Goal: Information Seeking & Learning: Learn about a topic

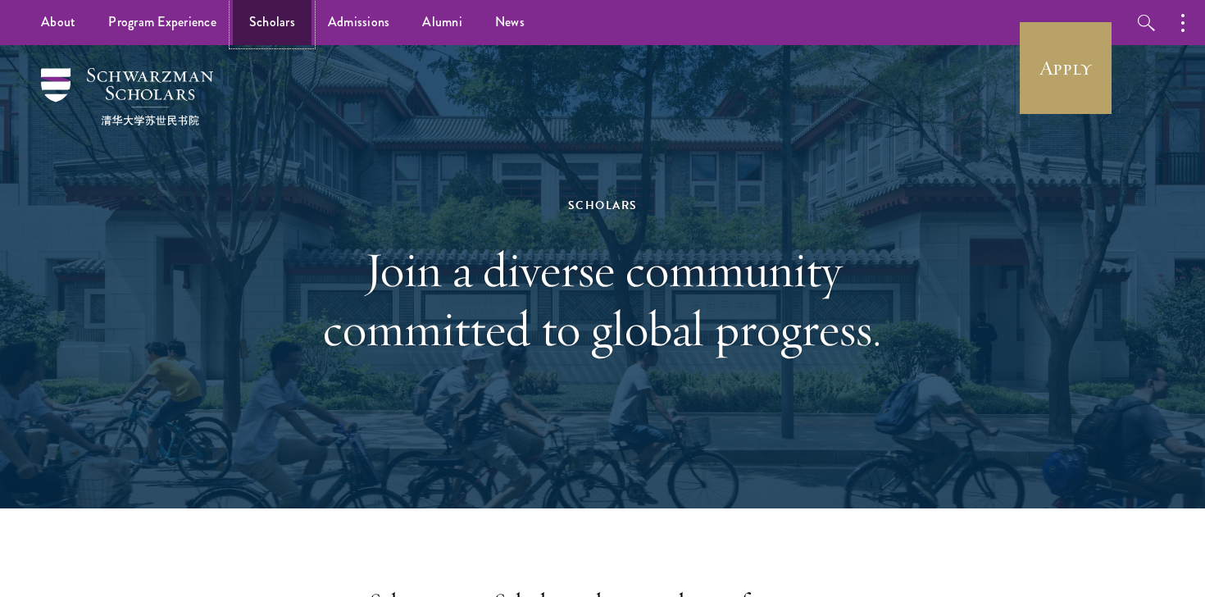
click at [257, 11] on link "Scholars" at bounding box center [272, 22] width 79 height 45
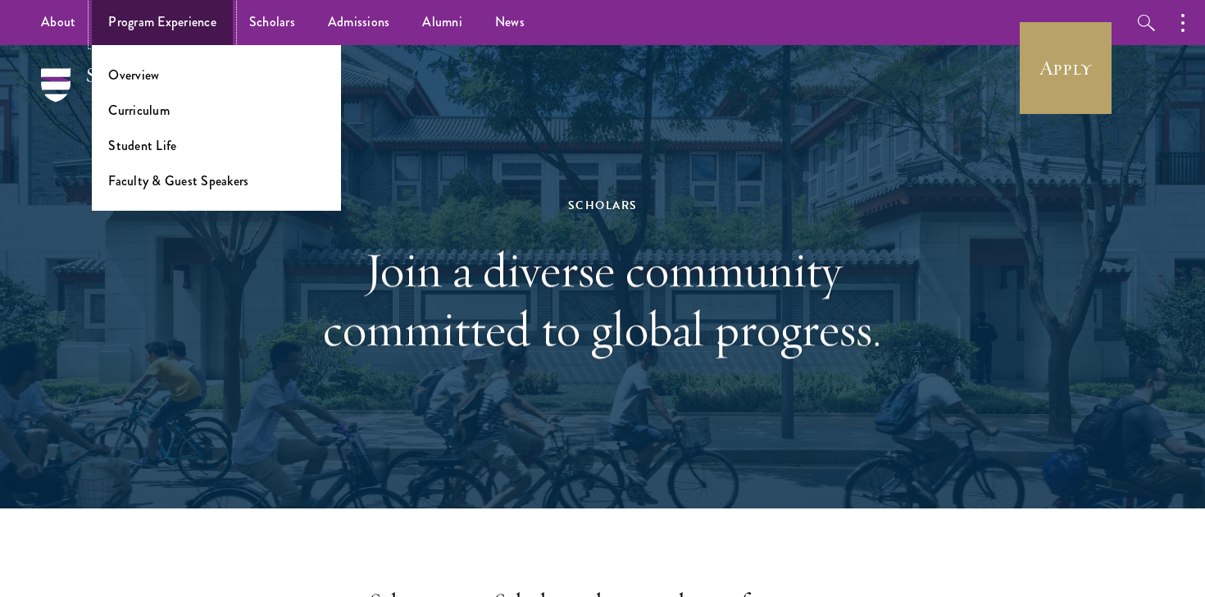
click at [198, 24] on link "Program Experience" at bounding box center [162, 22] width 141 height 45
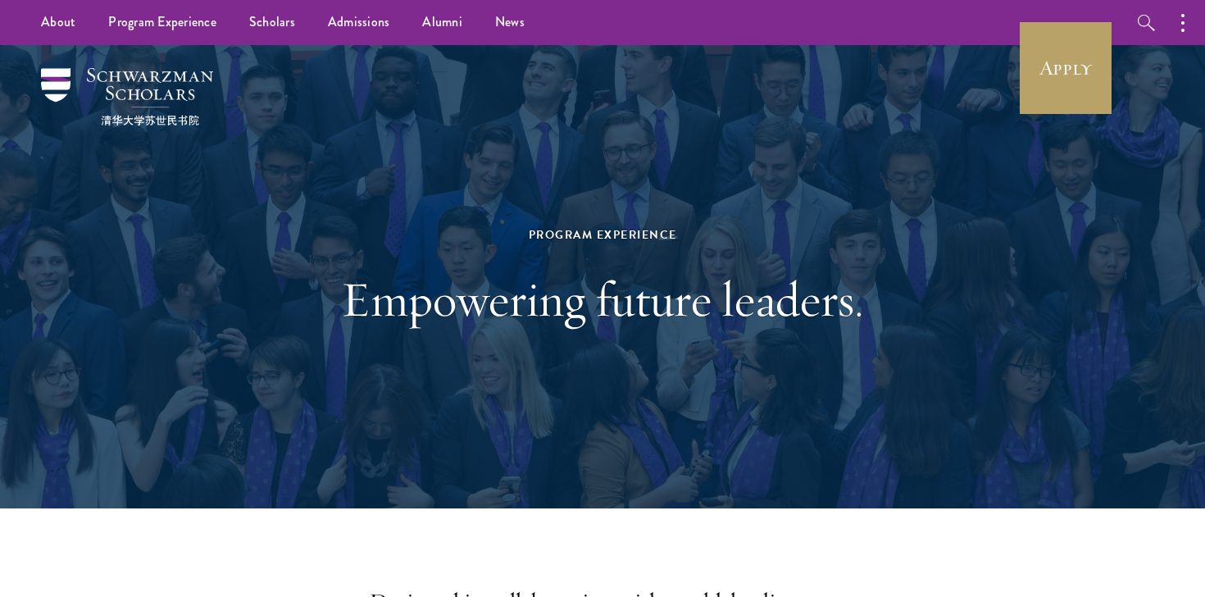
click at [443, 261] on div "Program Experience Empowering future leaders." at bounding box center [603, 277] width 566 height 268
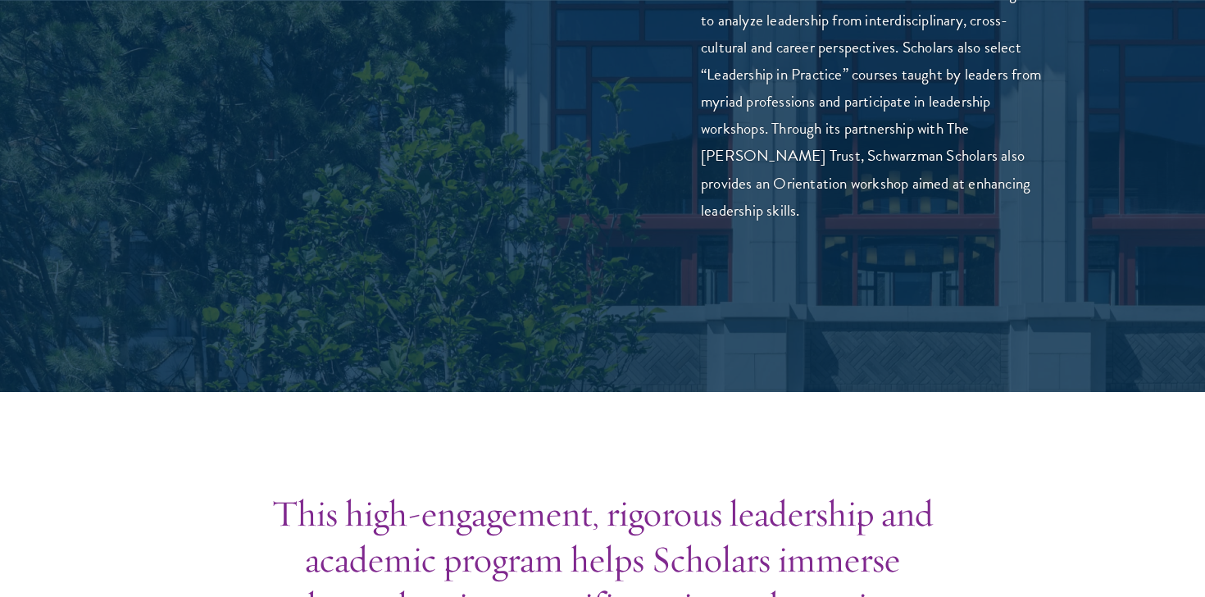
scroll to position [4653, 0]
